Goal: Task Accomplishment & Management: Use online tool/utility

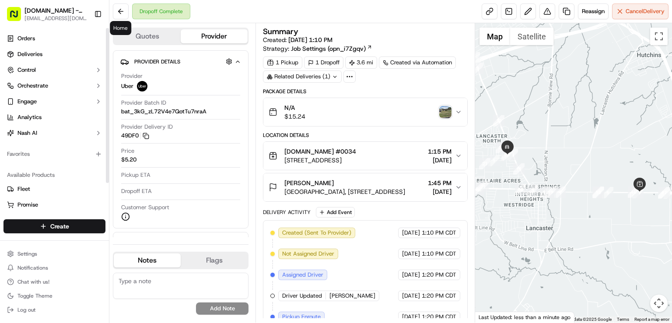
scroll to position [30, 0]
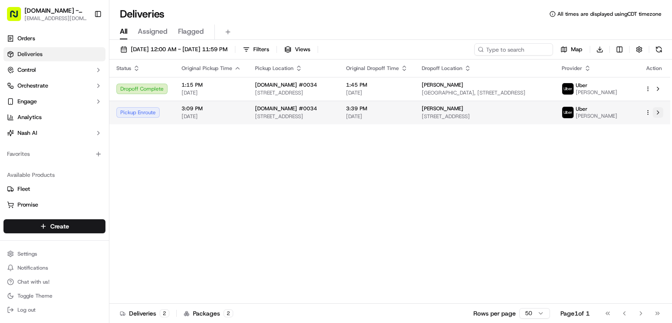
click at [658, 115] on button at bounding box center [657, 112] width 10 height 10
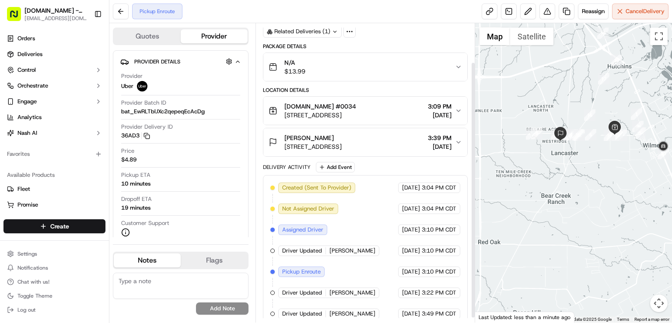
scroll to position [51, 0]
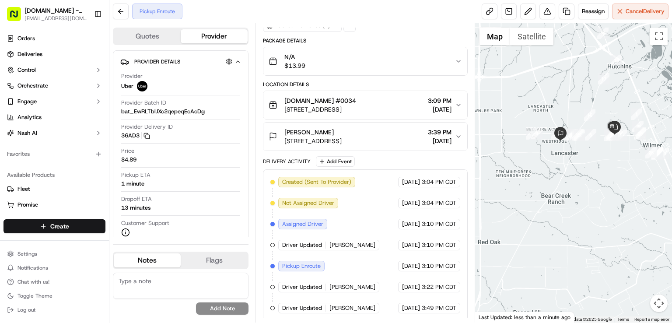
click at [333, 108] on span "[STREET_ADDRESS]" at bounding box center [320, 109] width 72 height 9
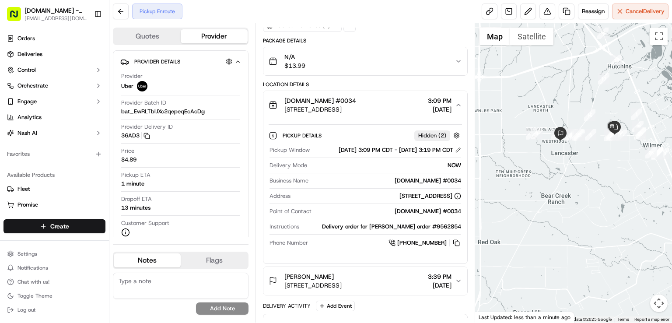
click at [333, 108] on span "[STREET_ADDRESS]" at bounding box center [320, 109] width 72 height 9
